Goal: Information Seeking & Learning: Learn about a topic

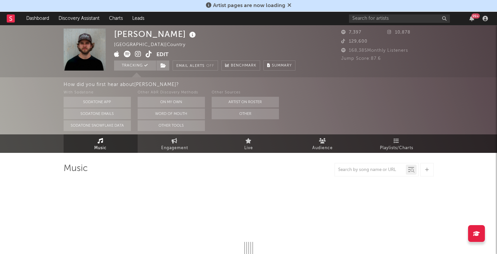
select select "6m"
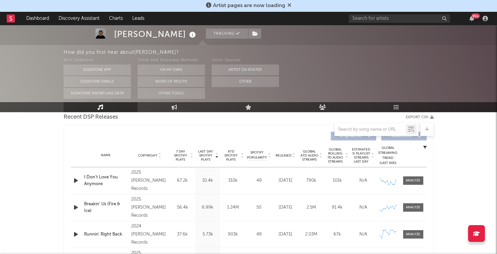
scroll to position [242, 0]
click at [75, 177] on icon "button" at bounding box center [75, 179] width 7 height 8
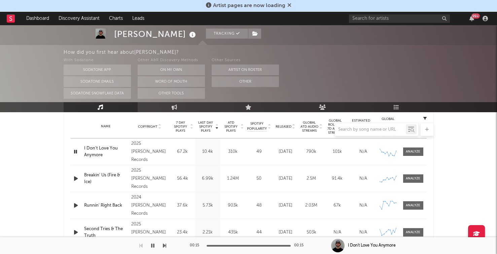
scroll to position [270, 0]
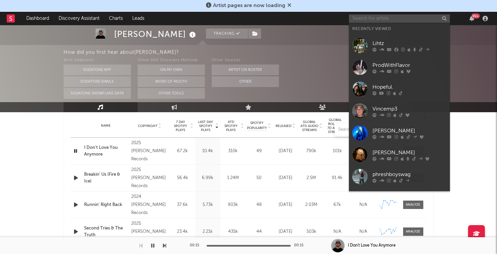
click at [383, 19] on input "text" at bounding box center [399, 18] width 101 height 8
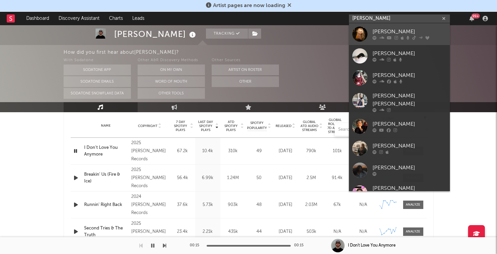
type input "claire ro"
click at [388, 32] on div "Claire Rosinkranz" at bounding box center [409, 32] width 74 height 8
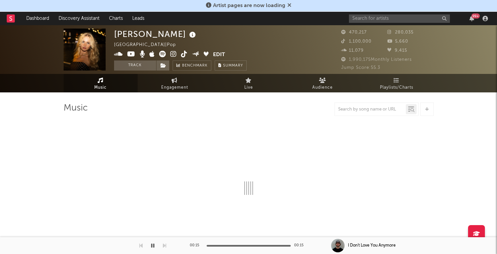
select select "6m"
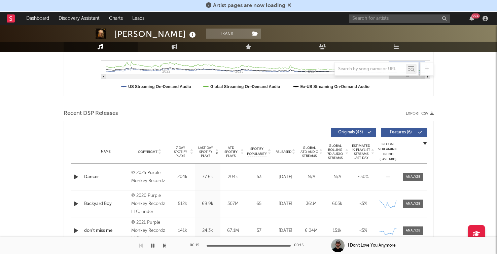
scroll to position [182, 0]
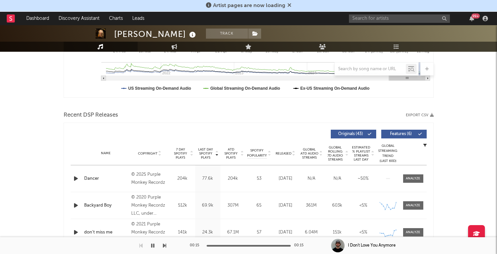
click at [88, 178] on div "Dancer" at bounding box center [106, 178] width 44 height 7
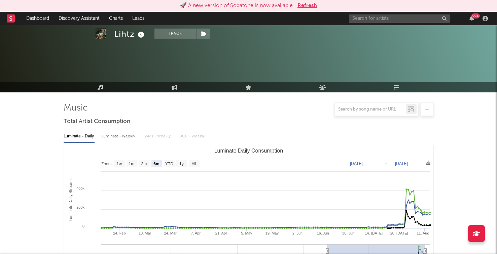
select select "6m"
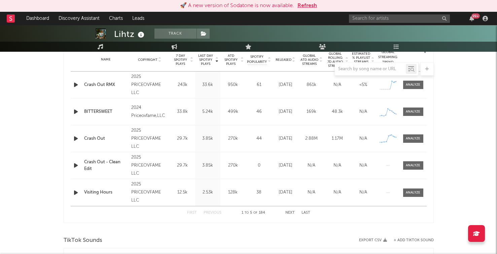
scroll to position [276, 0]
